Goal: Information Seeking & Learning: Check status

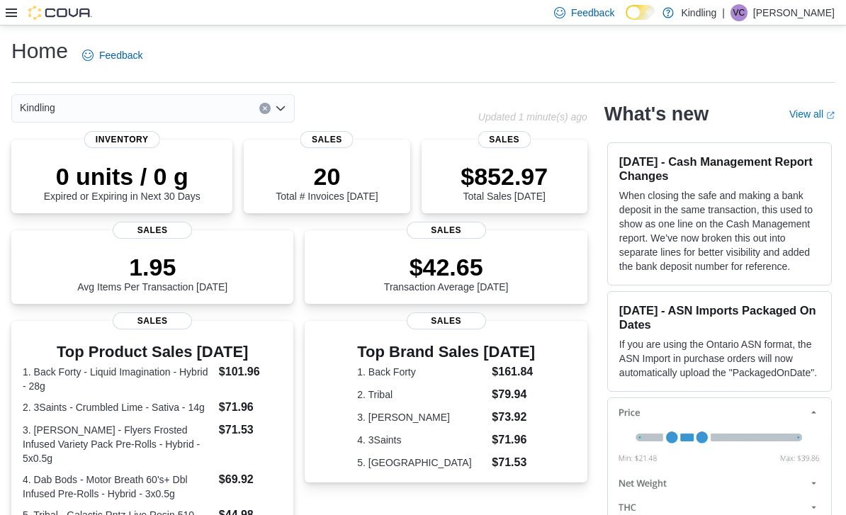
click at [15, 13] on icon at bounding box center [11, 12] width 11 height 11
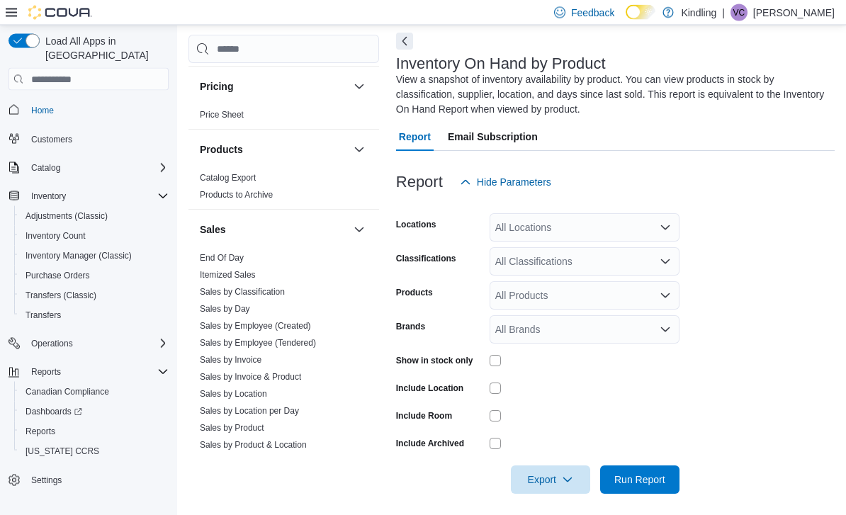
scroll to position [950, 0]
click at [223, 304] on link "Sales by Day" at bounding box center [225, 309] width 50 height 10
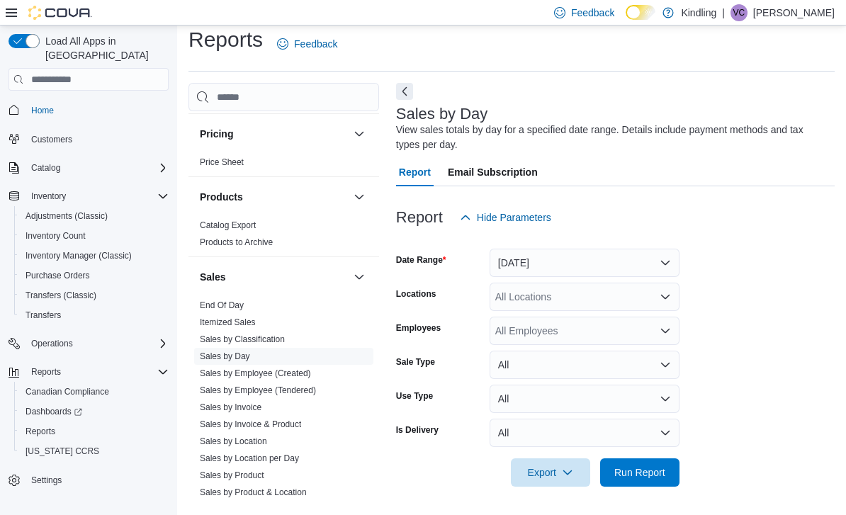
click at [537, 249] on button "Yesterday" at bounding box center [585, 263] width 190 height 28
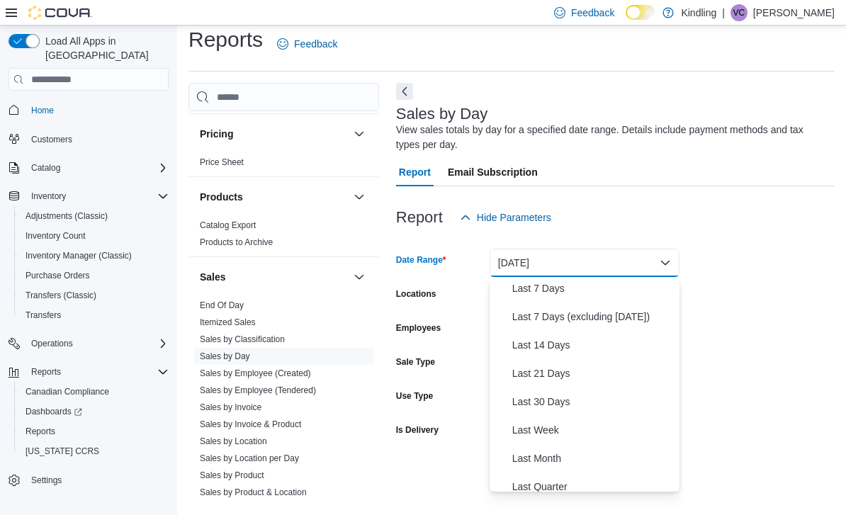
scroll to position [93, 0]
click at [554, 447] on span "Last Month" at bounding box center [593, 455] width 162 height 17
click at [554, 447] on div at bounding box center [615, 452] width 439 height 11
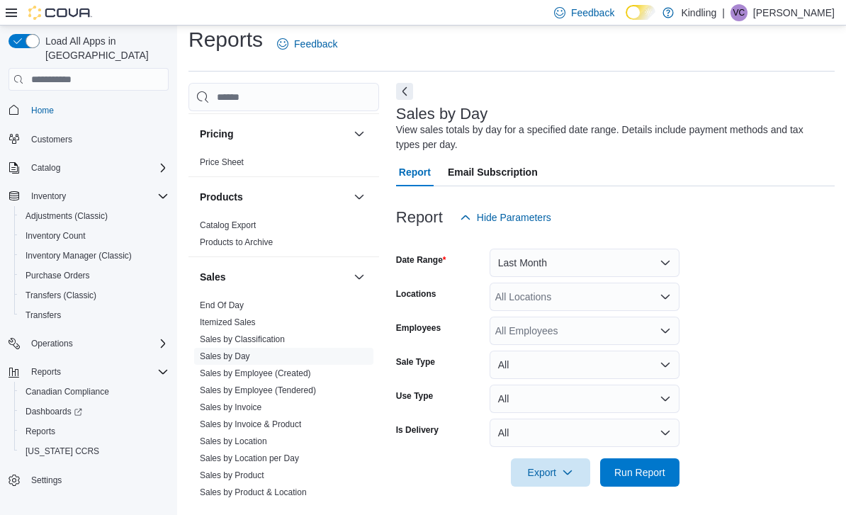
click at [535, 283] on div "All Locations" at bounding box center [585, 297] width 190 height 28
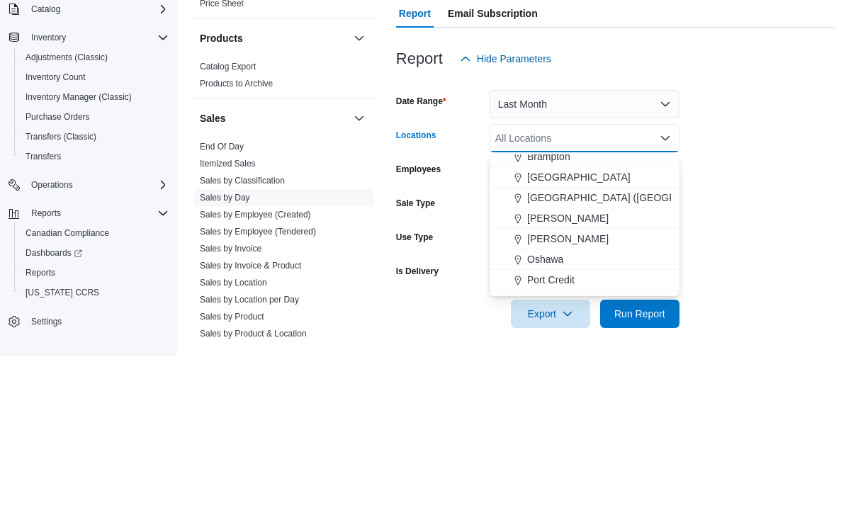
scroll to position [110, 0]
click at [549, 330] on span "[GEOGRAPHIC_DATA]" at bounding box center [578, 337] width 103 height 14
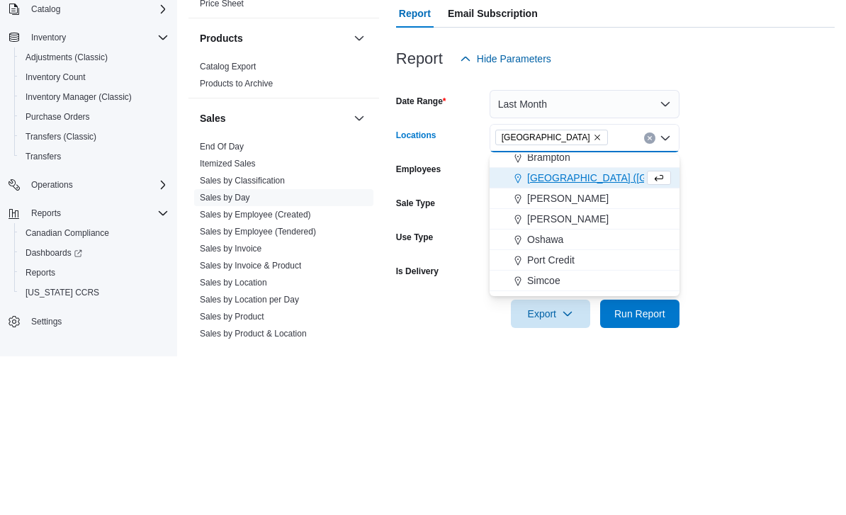
click at [727, 232] on form "Date Range Last Month Locations Burlington Combo box. Selected. Burlington. Pre…" at bounding box center [615, 359] width 439 height 255
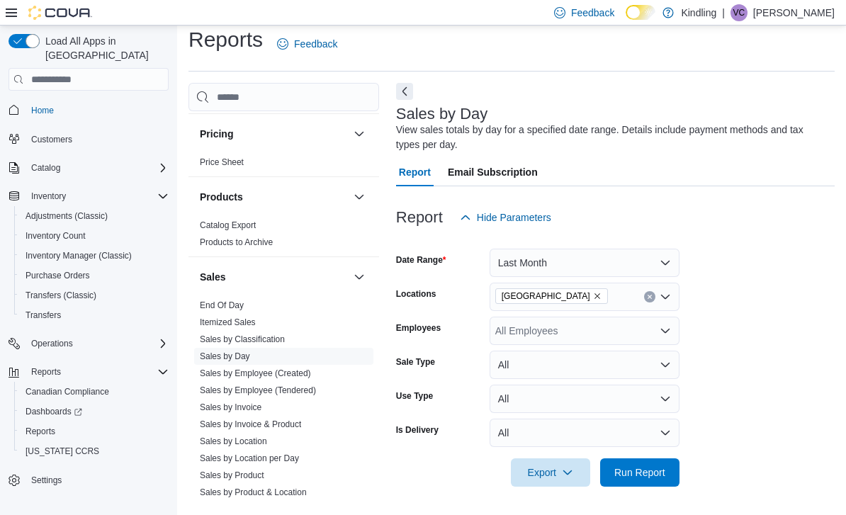
click at [644, 466] on span "Run Report" at bounding box center [640, 473] width 51 height 14
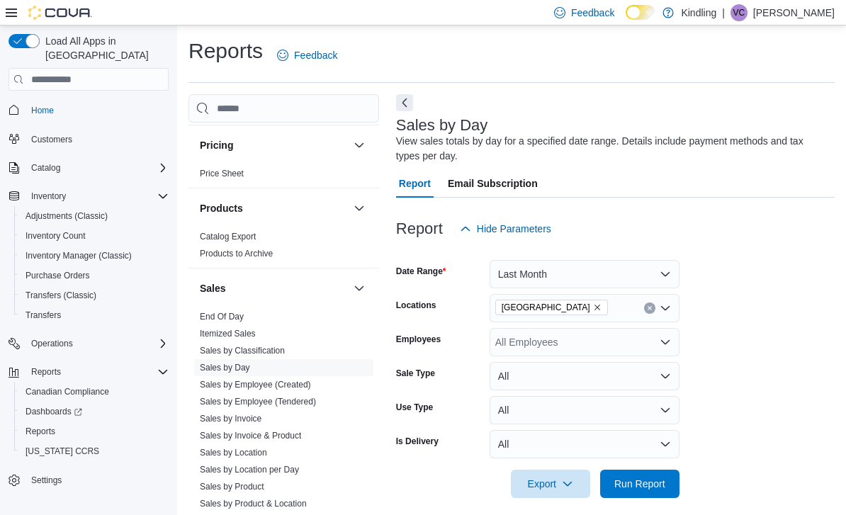
click at [637, 264] on button "Last Month" at bounding box center [585, 274] width 190 height 28
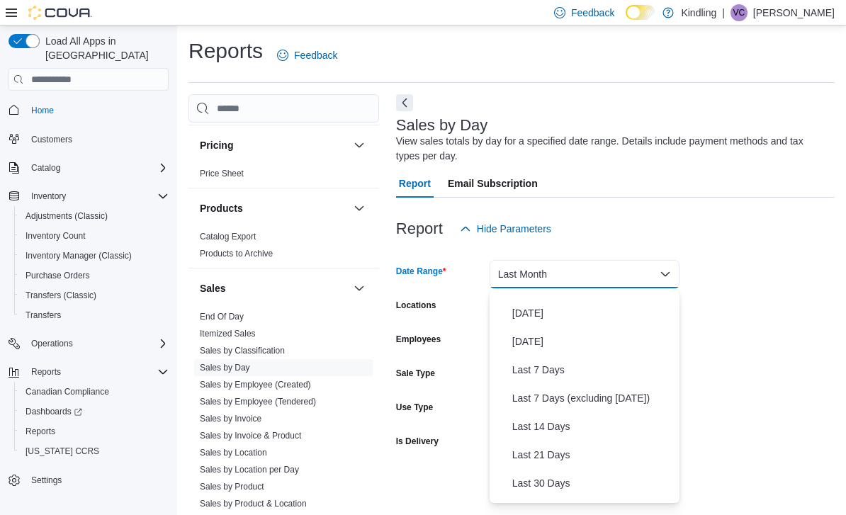
scroll to position [19, 0]
click at [565, 371] on span "Last 7 Days" at bounding box center [593, 370] width 162 height 17
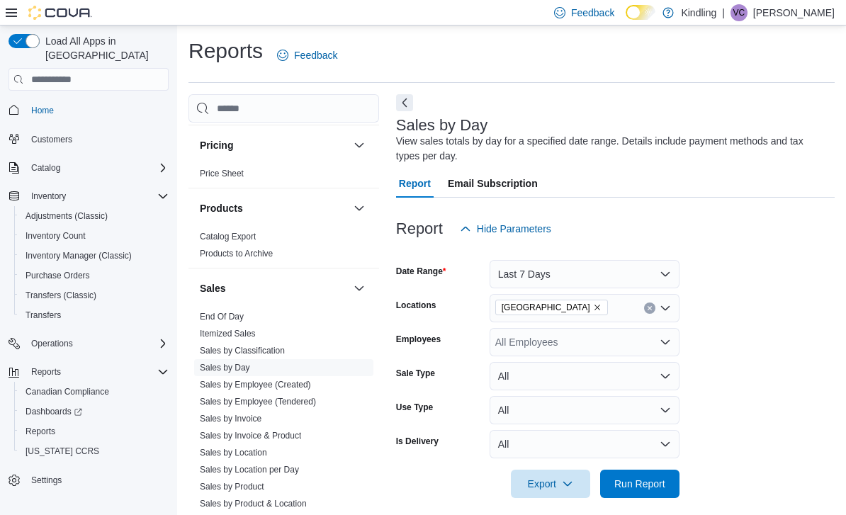
click at [638, 478] on span "Run Report" at bounding box center [640, 484] width 62 height 28
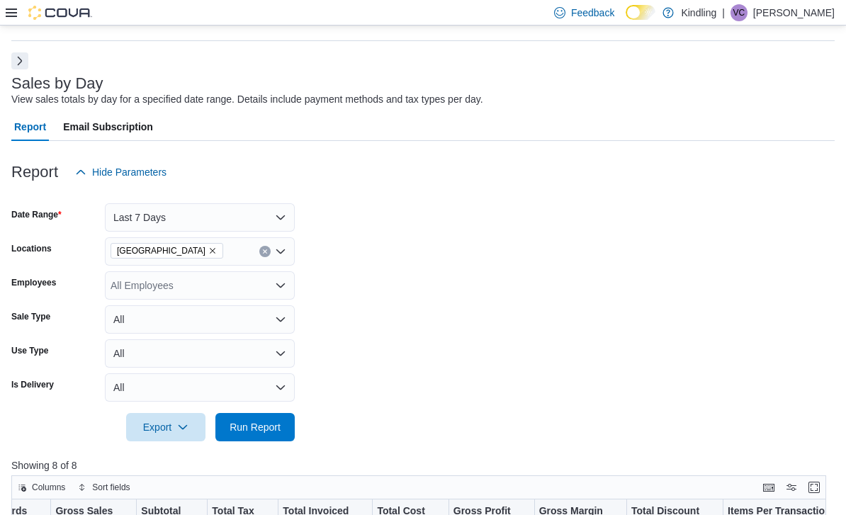
scroll to position [45, 0]
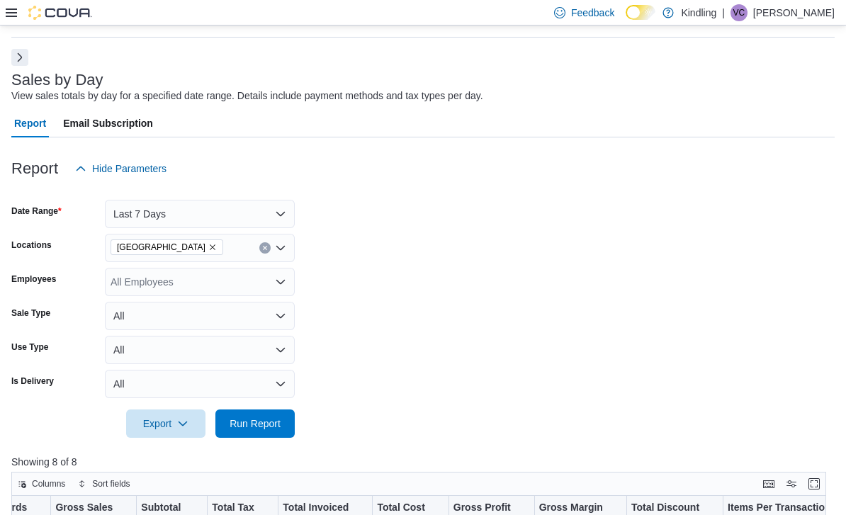
click at [9, 17] on icon at bounding box center [11, 13] width 11 height 9
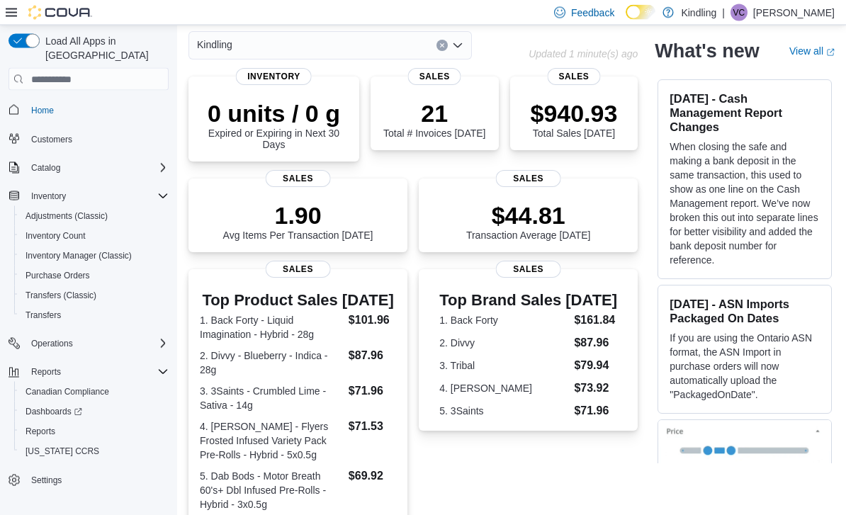
scroll to position [63, 0]
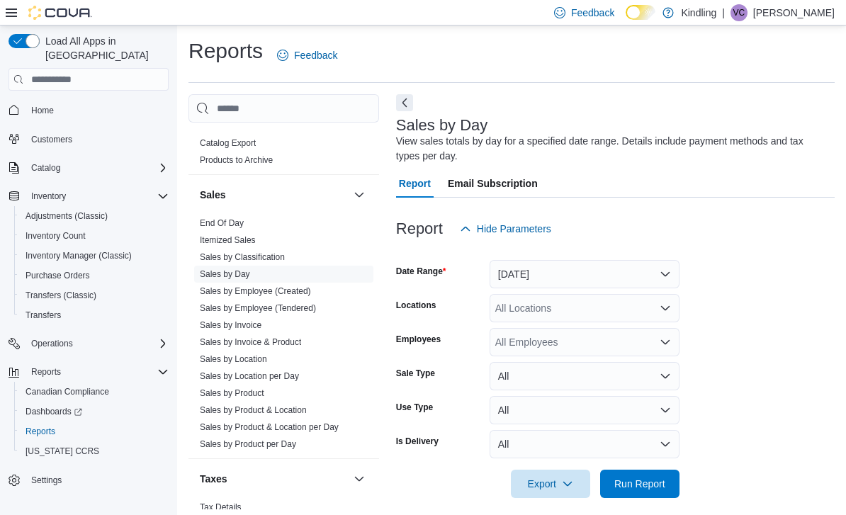
scroll to position [1043, 0]
click at [223, 236] on link "Itemized Sales" at bounding box center [228, 241] width 56 height 10
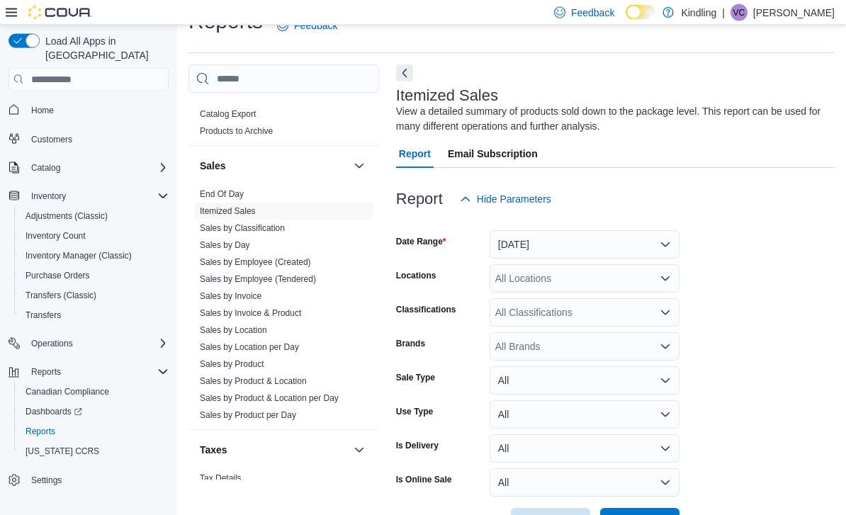
scroll to position [35, 0]
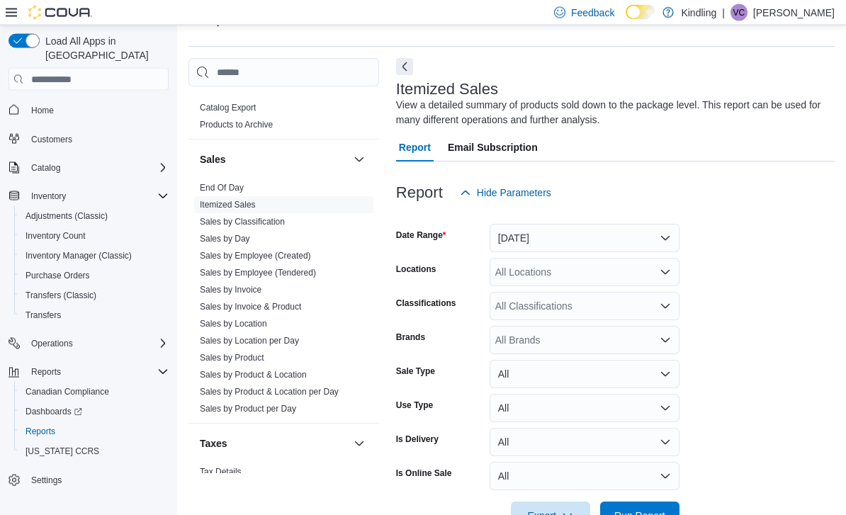
click at [595, 245] on button "Yesterday" at bounding box center [585, 239] width 190 height 28
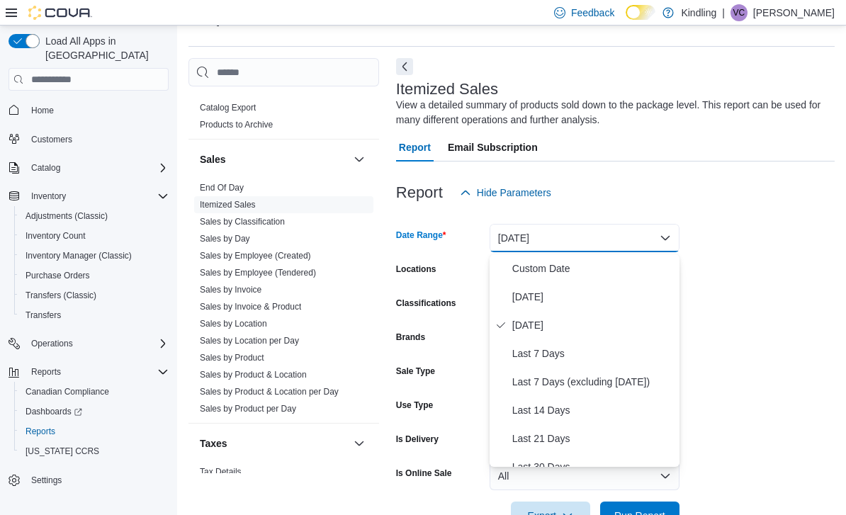
click at [559, 296] on span "Today" at bounding box center [593, 296] width 162 height 17
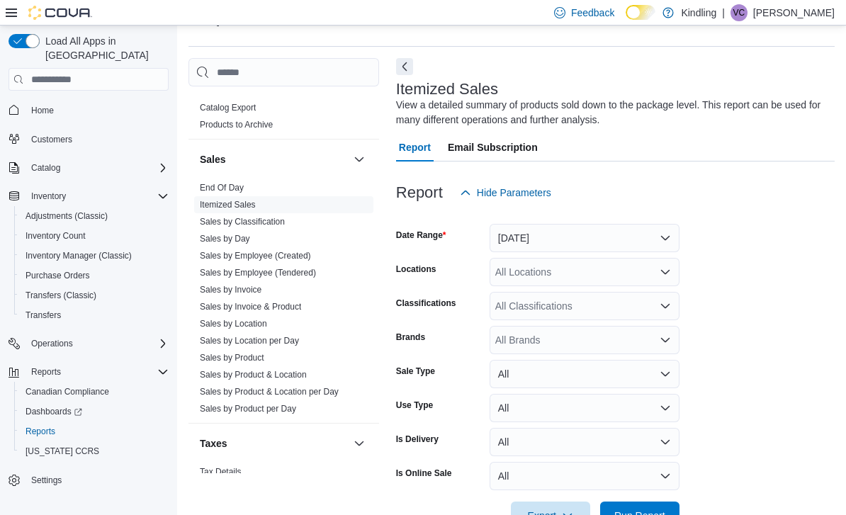
click at [584, 276] on div "All Locations" at bounding box center [585, 272] width 190 height 28
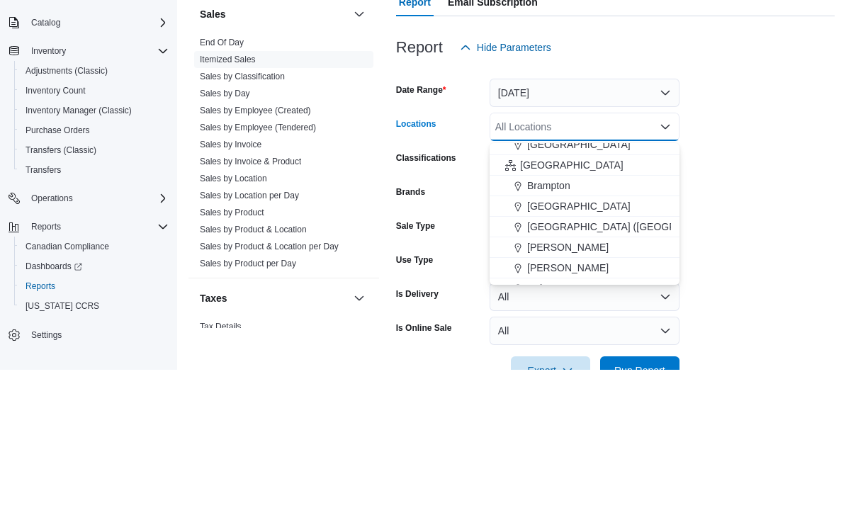
scroll to position [76, 0]
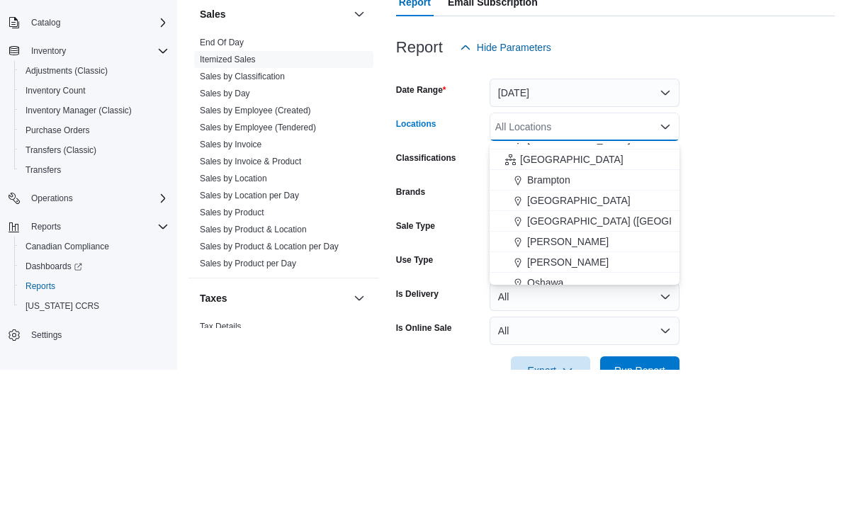
click at [556, 339] on span "[GEOGRAPHIC_DATA]" at bounding box center [578, 346] width 103 height 14
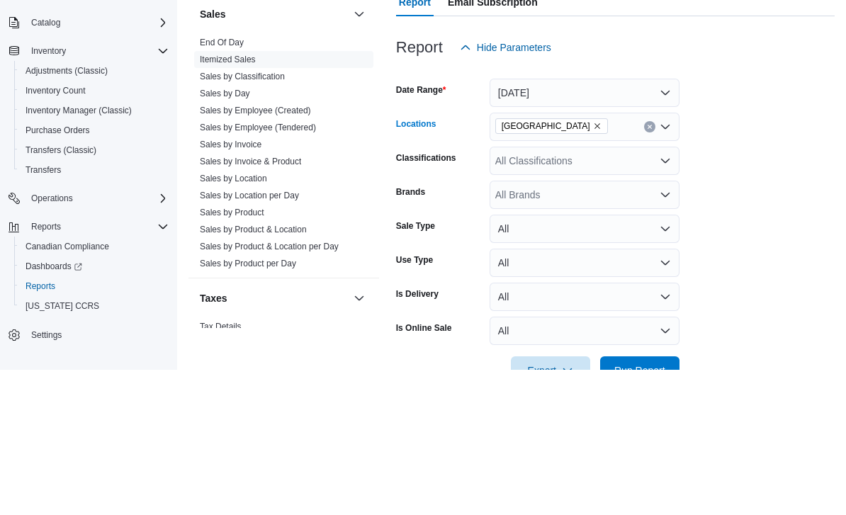
click at [765, 207] on form "Date Range Today Locations Burlington Combo box. Selected. Burlington. Press Ba…" at bounding box center [615, 368] width 439 height 323
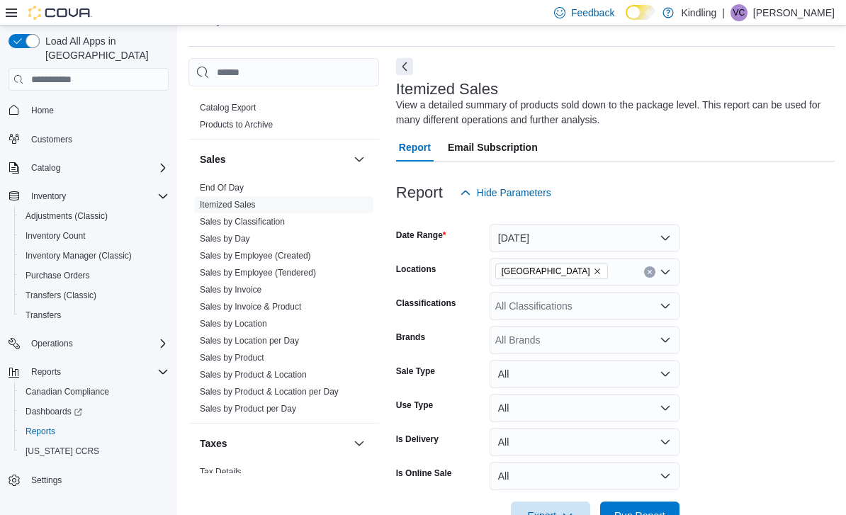
click at [652, 515] on span "Run Report" at bounding box center [640, 516] width 51 height 14
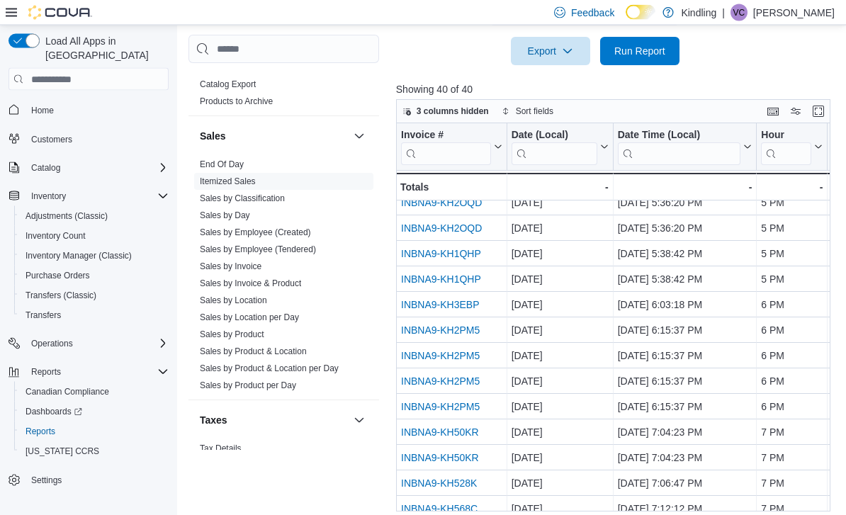
scroll to position [501, 0]
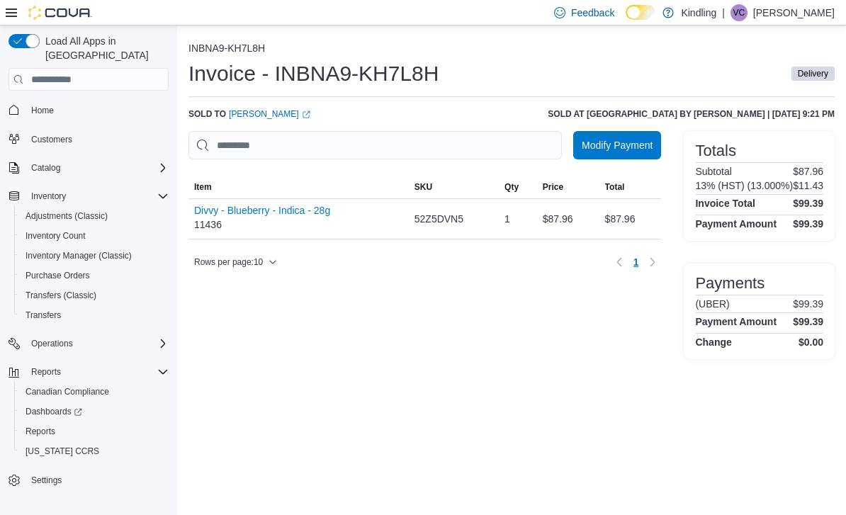
click at [252, 120] on link "Matthew R. (opens in a new tab or window)" at bounding box center [270, 113] width 82 height 11
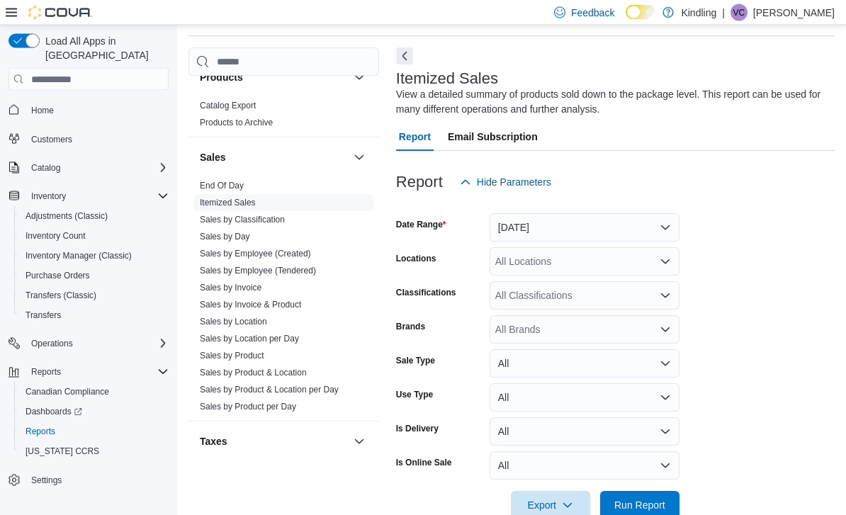
scroll to position [1036, 0]
click at [663, 221] on button "[DATE]" at bounding box center [585, 228] width 190 height 28
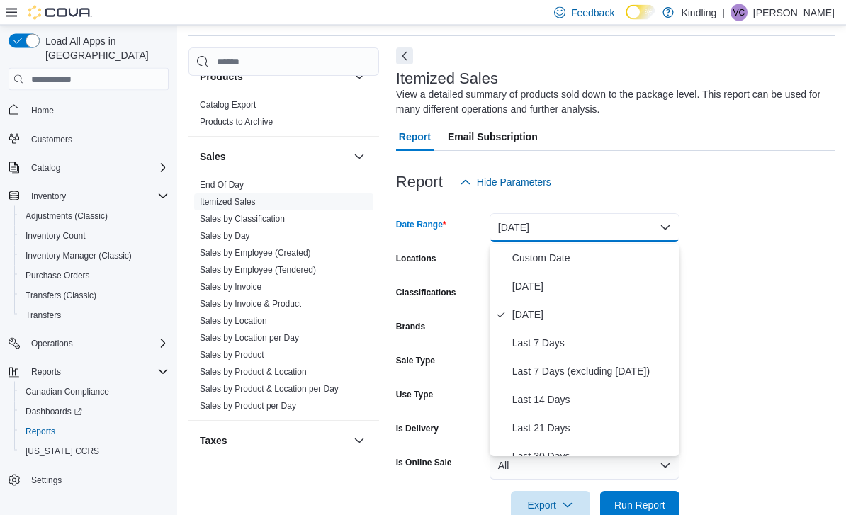
scroll to position [47, 0]
click at [583, 281] on span "[DATE]" at bounding box center [593, 286] width 162 height 17
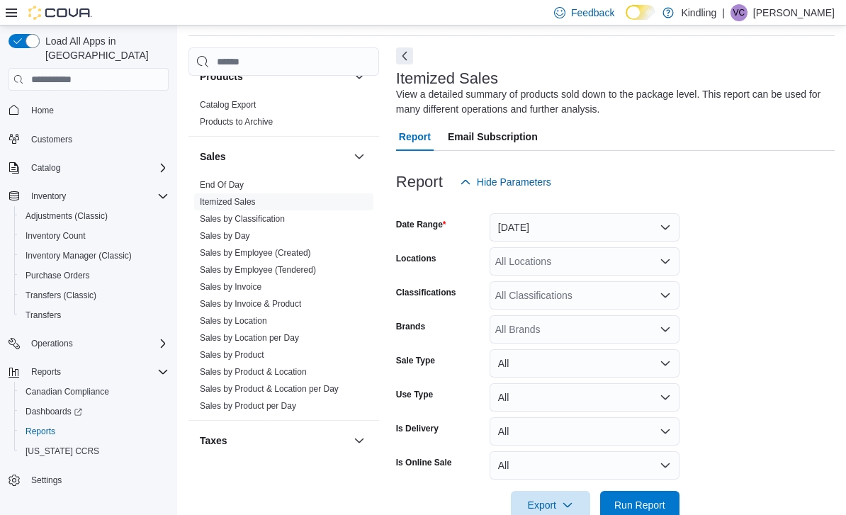
scroll to position [82, 0]
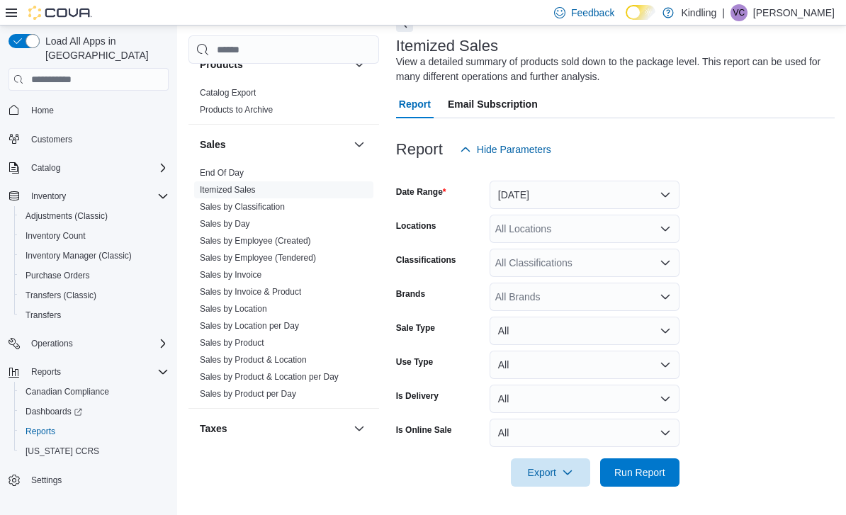
click at [650, 222] on div "All Locations" at bounding box center [585, 229] width 190 height 28
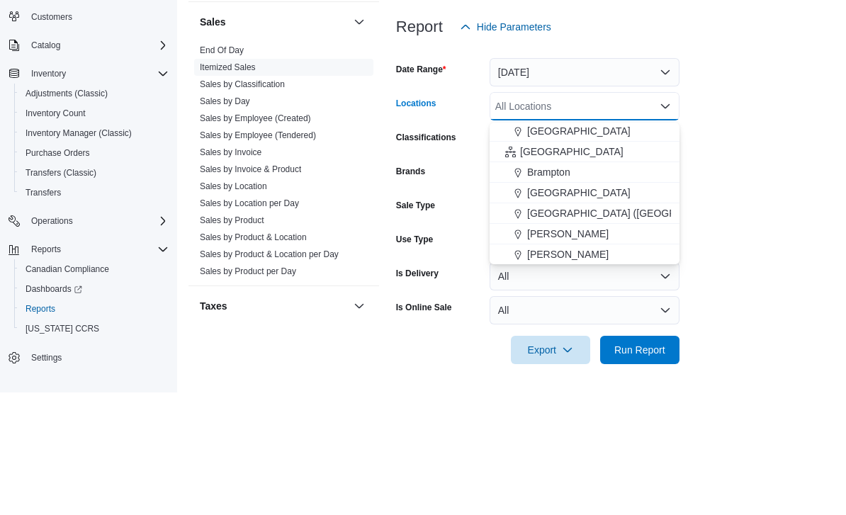
scroll to position [66, 0]
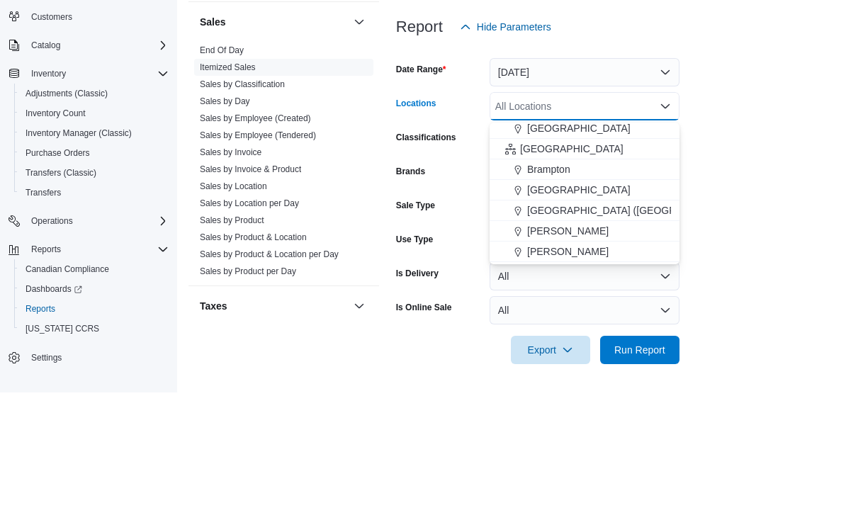
click at [598, 305] on div "[GEOGRAPHIC_DATA]" at bounding box center [584, 312] width 173 height 14
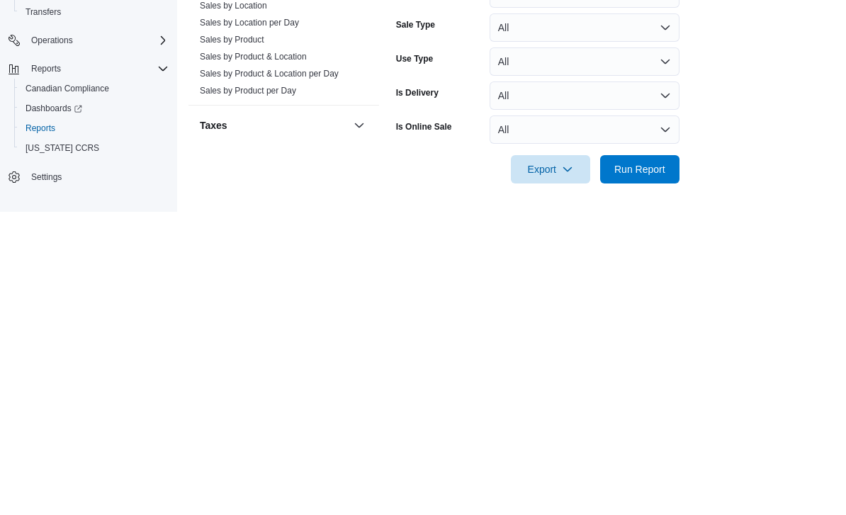
click at [648, 459] on span "Run Report" at bounding box center [640, 473] width 62 height 28
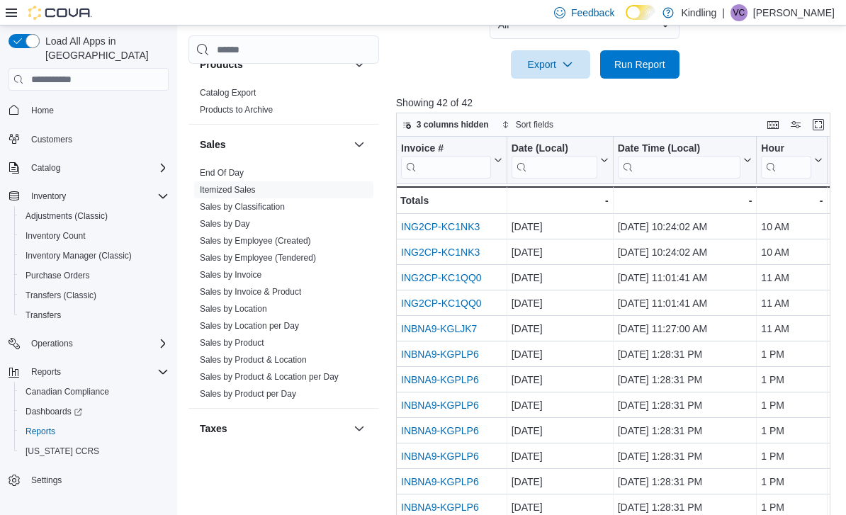
scroll to position [501, 0]
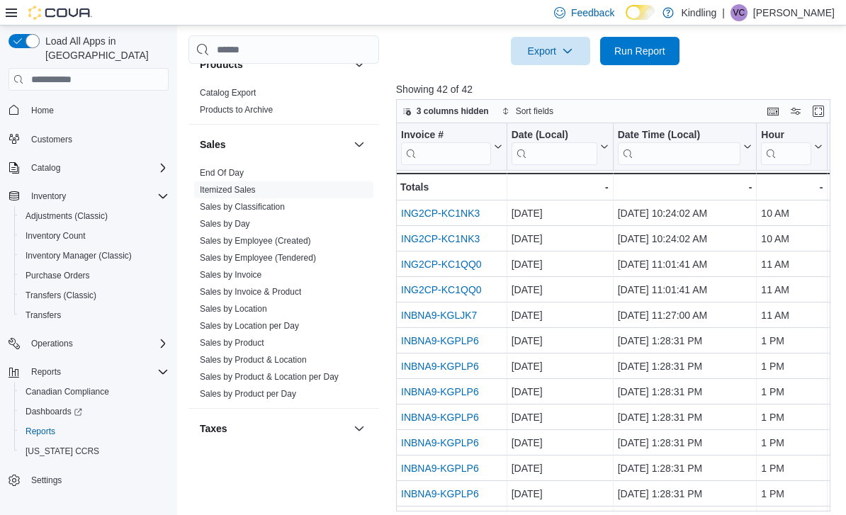
click at [456, 211] on link "ING2CP-KC1NK3" at bounding box center [440, 213] width 79 height 11
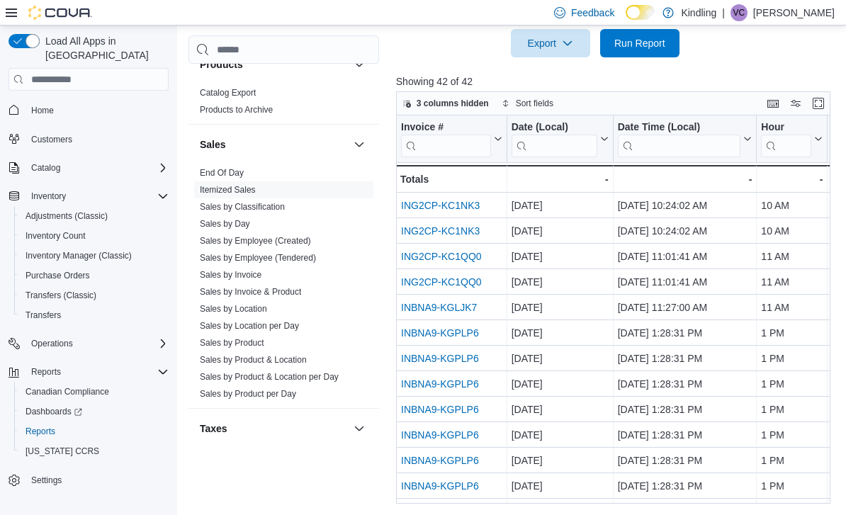
click at [58, 102] on link "Home" at bounding box center [43, 110] width 34 height 17
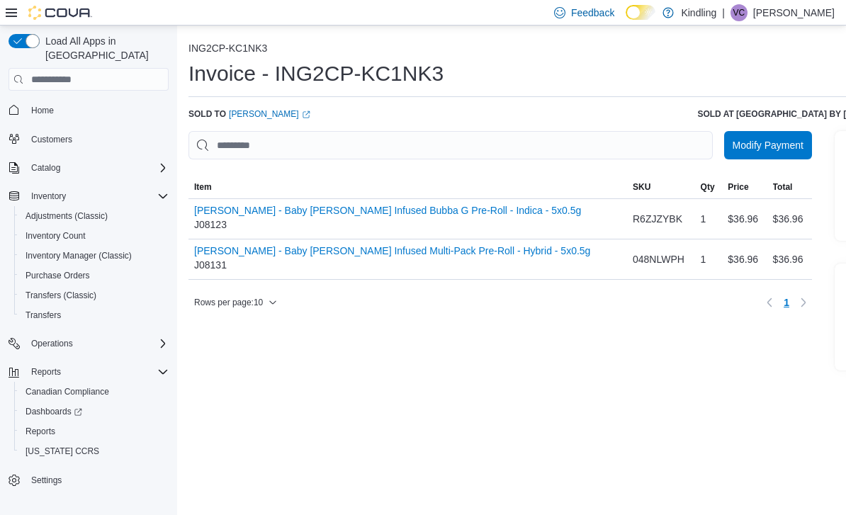
click at [284, 117] on link "[PERSON_NAME] (opens in a new tab or window)" at bounding box center [270, 113] width 82 height 11
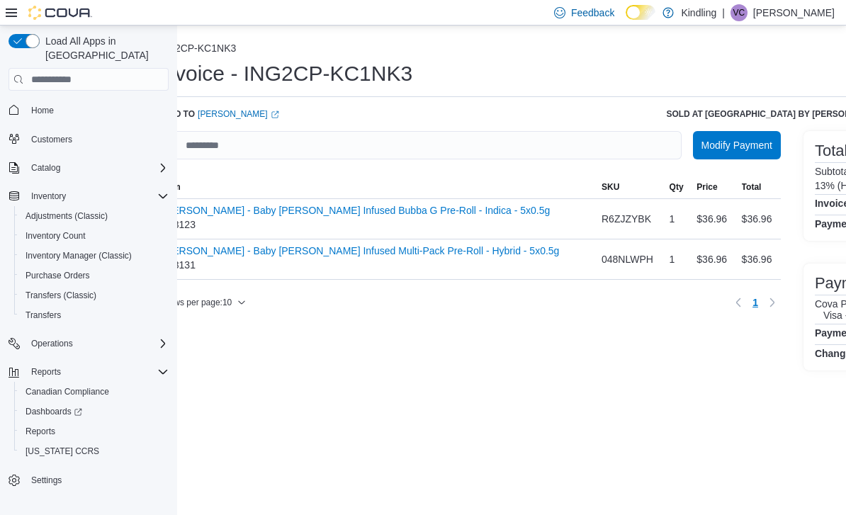
scroll to position [0, 47]
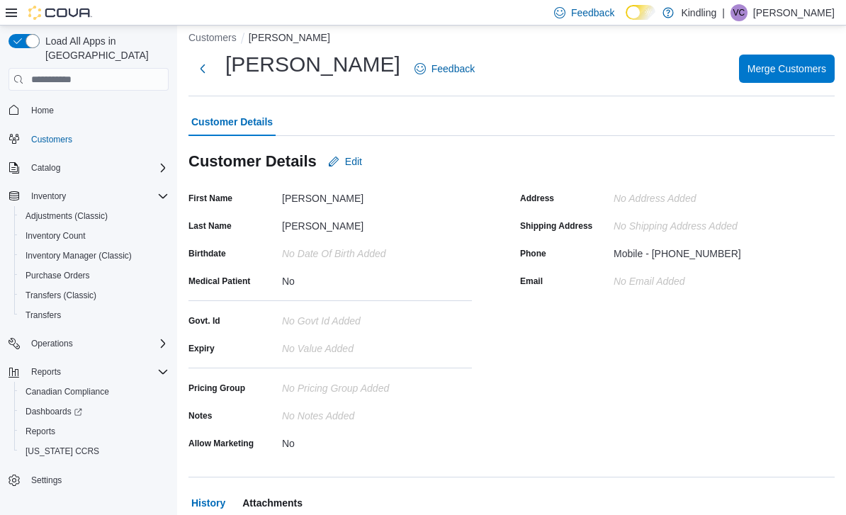
scroll to position [22, 0]
